Goal: Transaction & Acquisition: Purchase product/service

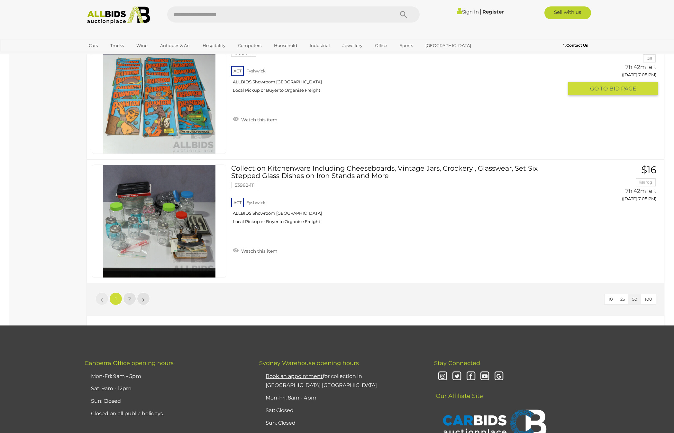
scroll to position [6033, 0]
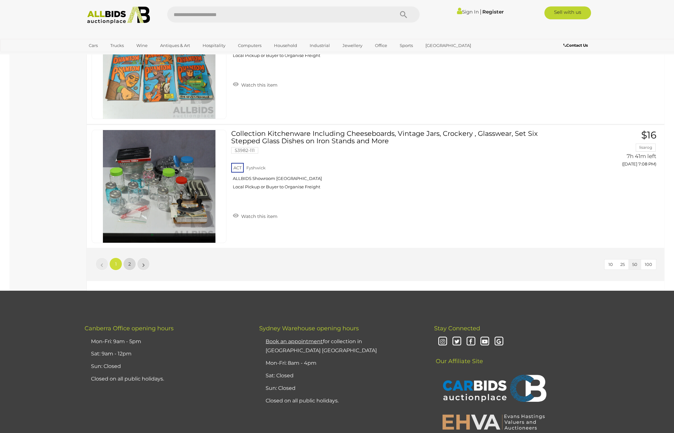
click at [129, 267] on span "2" at bounding box center [129, 264] width 3 height 6
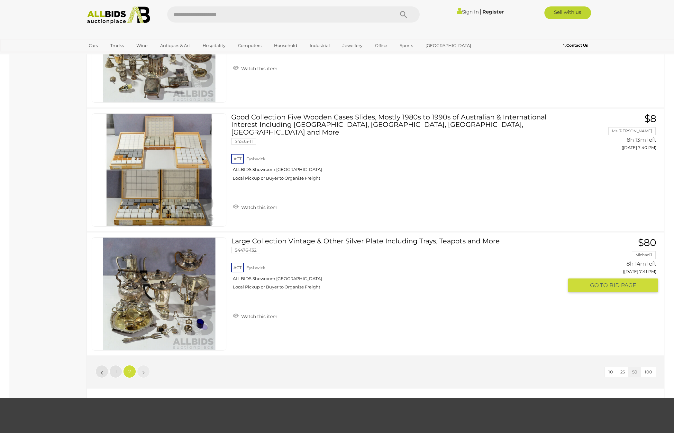
scroll to position [4144, 0]
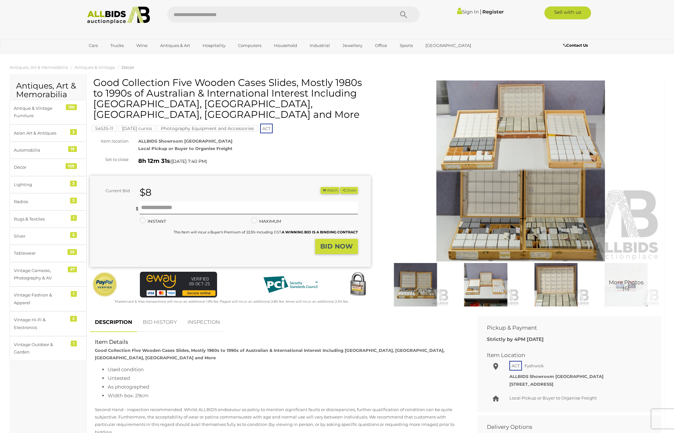
click at [472, 220] on img at bounding box center [521, 170] width 281 height 181
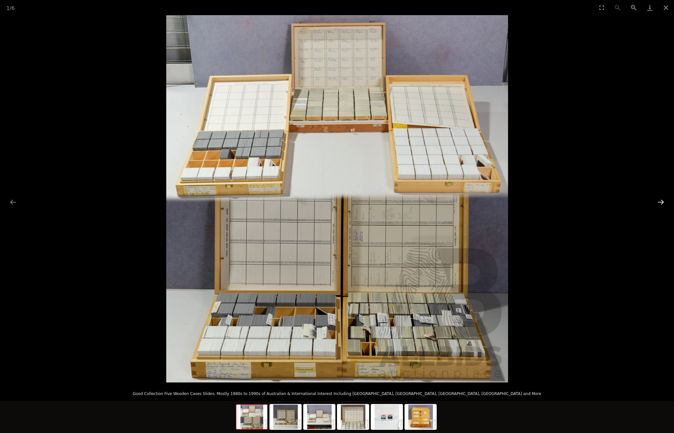
click at [660, 203] on button "Next slide" at bounding box center [662, 202] width 14 height 13
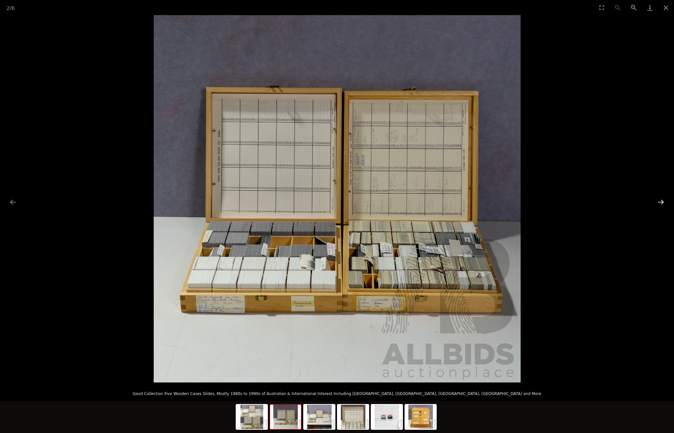
click at [660, 203] on button "Next slide" at bounding box center [662, 202] width 14 height 13
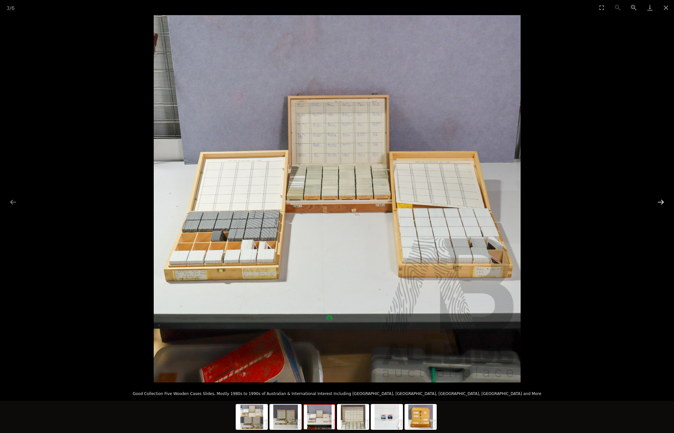
click at [660, 203] on button "Next slide" at bounding box center [662, 202] width 14 height 13
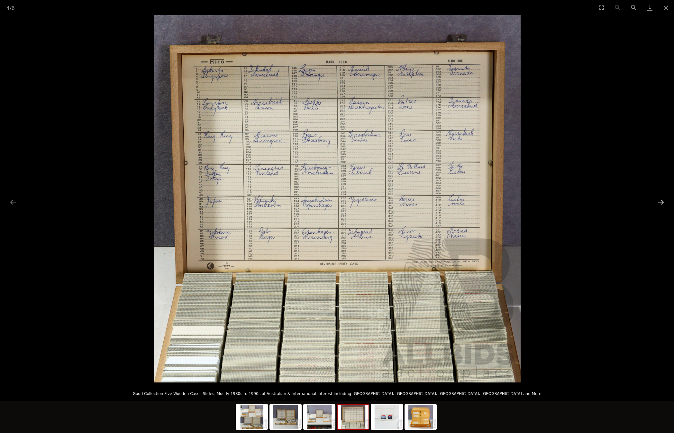
click at [660, 203] on button "Next slide" at bounding box center [662, 202] width 14 height 13
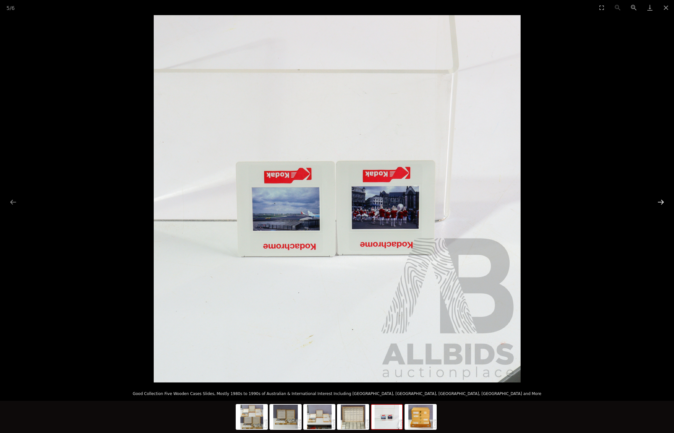
click at [660, 203] on button "Next slide" at bounding box center [662, 202] width 14 height 13
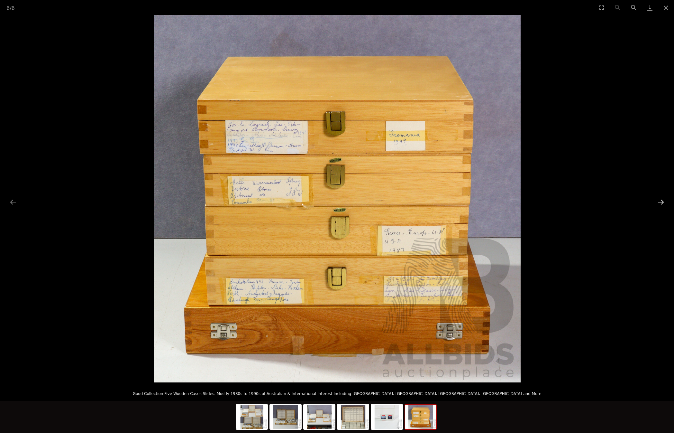
click at [660, 203] on button "Next slide" at bounding box center [662, 202] width 14 height 13
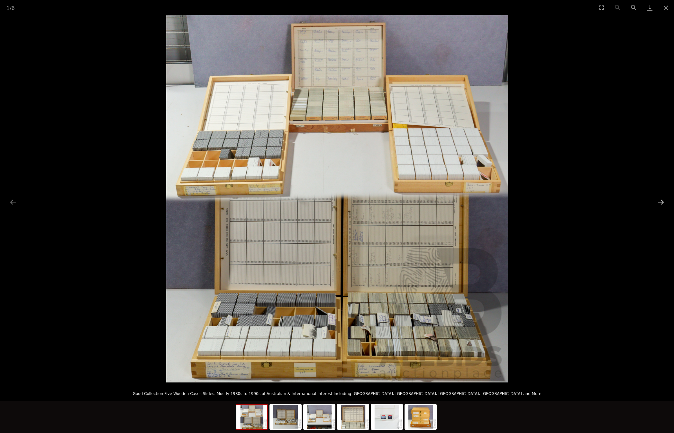
click at [660, 203] on button "Next slide" at bounding box center [662, 202] width 14 height 13
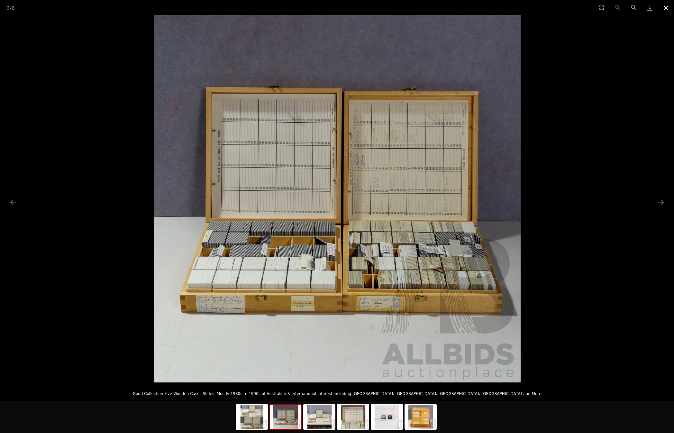
click at [664, 7] on button "Close gallery" at bounding box center [666, 7] width 16 height 15
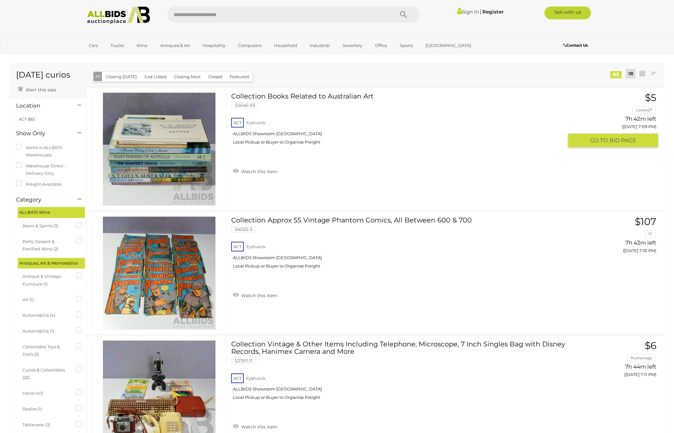
scroll to position [4142, 0]
